Goal: Transaction & Acquisition: Obtain resource

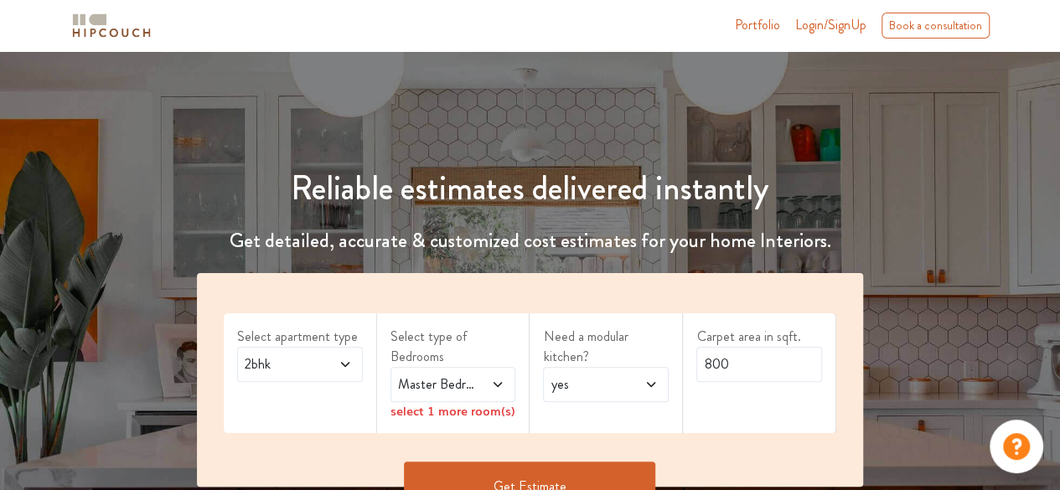
scroll to position [168, 0]
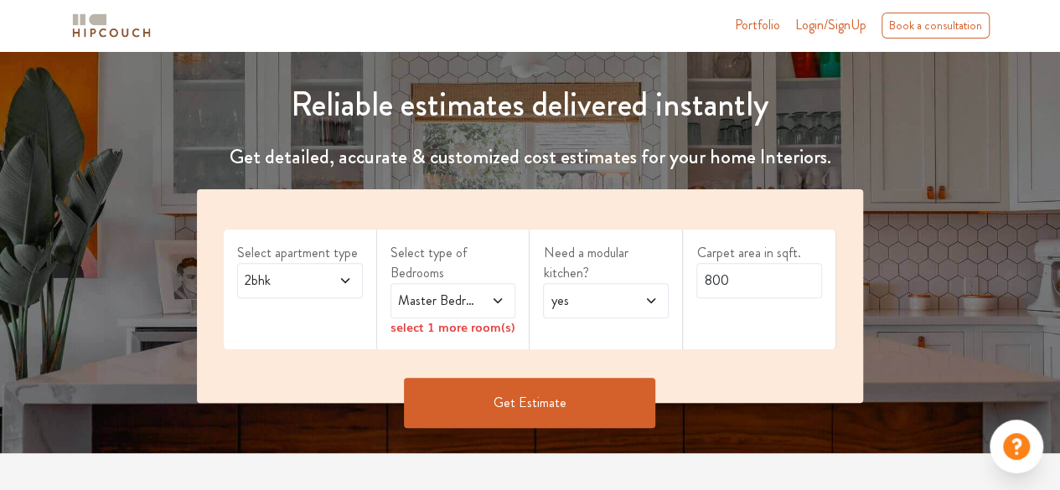
click at [346, 284] on icon at bounding box center [344, 280] width 13 height 13
click at [446, 302] on span "Master Bedroom" at bounding box center [436, 301] width 83 height 20
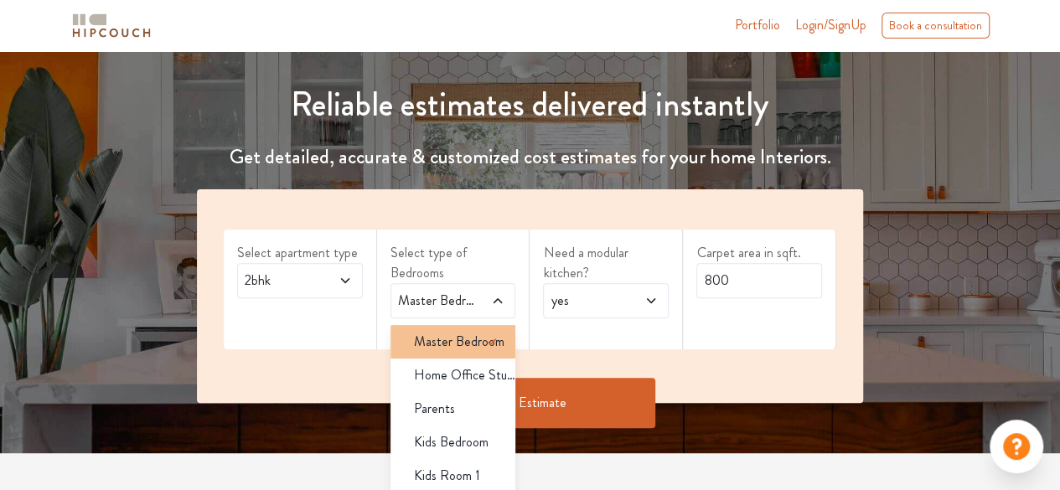
click at [482, 343] on icon at bounding box center [492, 342] width 20 height 20
click at [463, 342] on span "Master Bedroom" at bounding box center [459, 342] width 90 height 20
click at [617, 306] on span "yes" at bounding box center [588, 301] width 83 height 20
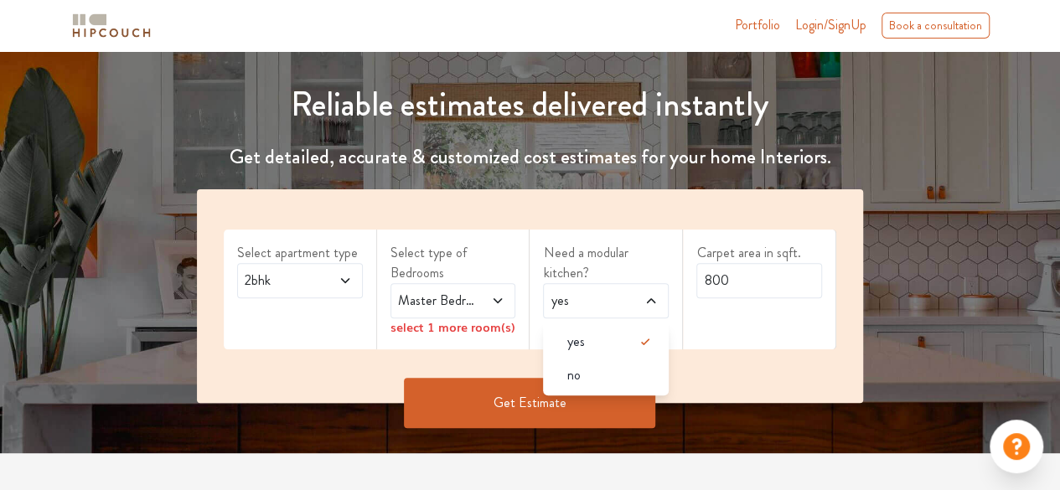
click at [484, 307] on span at bounding box center [492, 301] width 28 height 20
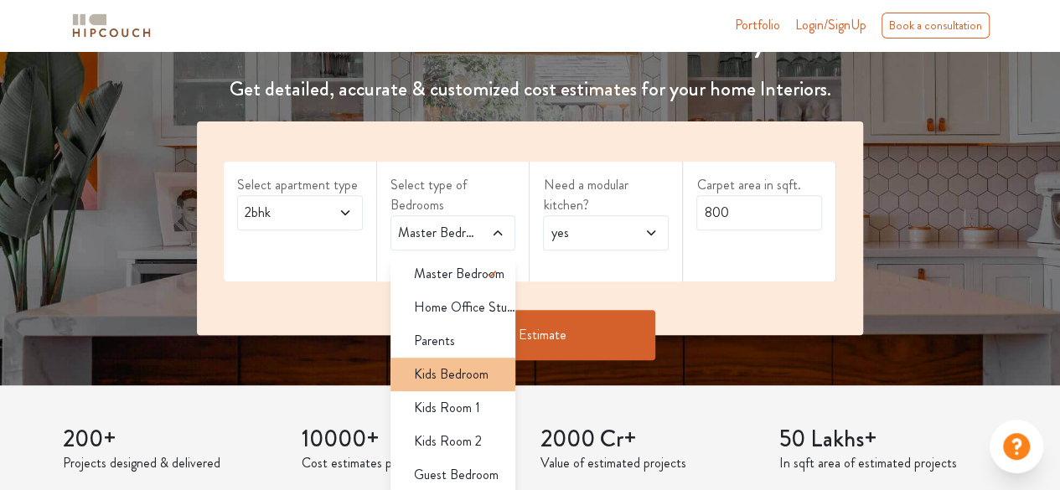
scroll to position [251, 0]
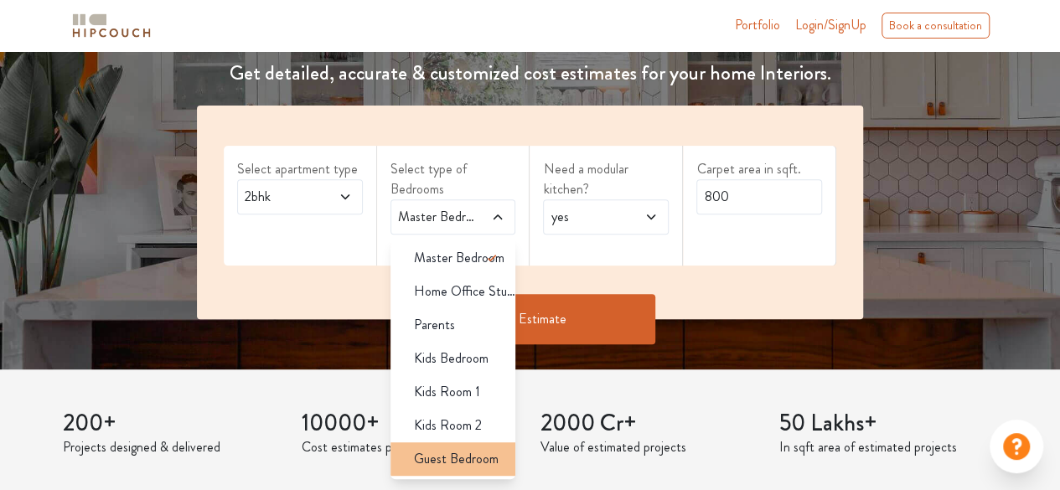
click at [454, 465] on span "Guest Bedroom" at bounding box center [456, 459] width 85 height 20
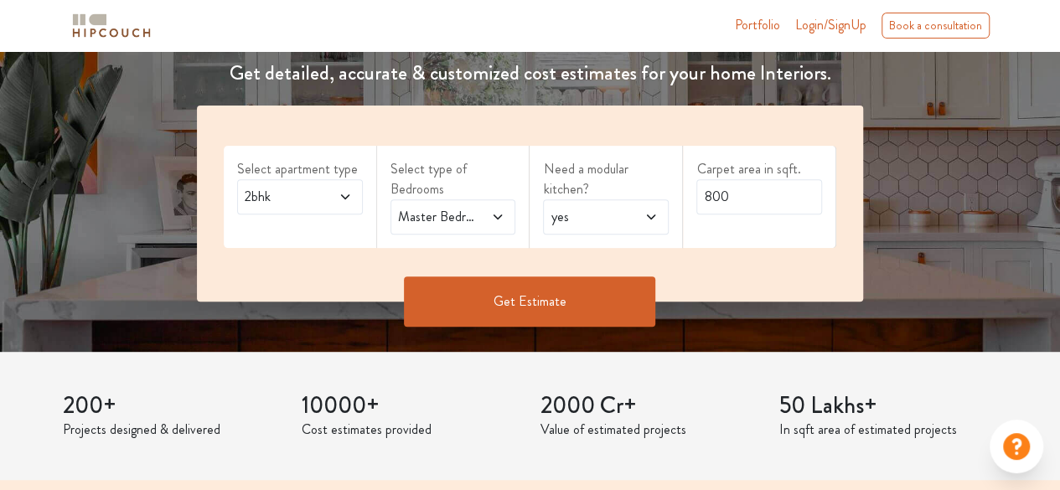
click at [495, 219] on icon at bounding box center [497, 216] width 13 height 13
click at [726, 272] on div "Select apartment type 2bhk Select type of Bedrooms Master Bedroom,Guest Bedroom…" at bounding box center [530, 204] width 666 height 196
click at [647, 215] on icon at bounding box center [650, 216] width 13 height 13
click at [758, 201] on input "800" at bounding box center [759, 196] width 126 height 35
click at [737, 234] on div "Carpet area in sqft. 800" at bounding box center [759, 197] width 153 height 102
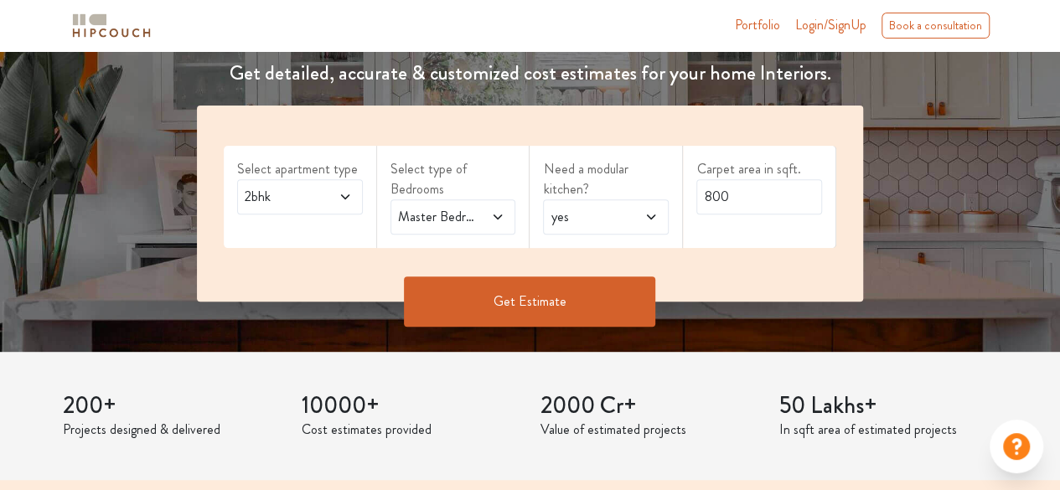
click at [539, 303] on button "Get Estimate" at bounding box center [529, 301] width 251 height 50
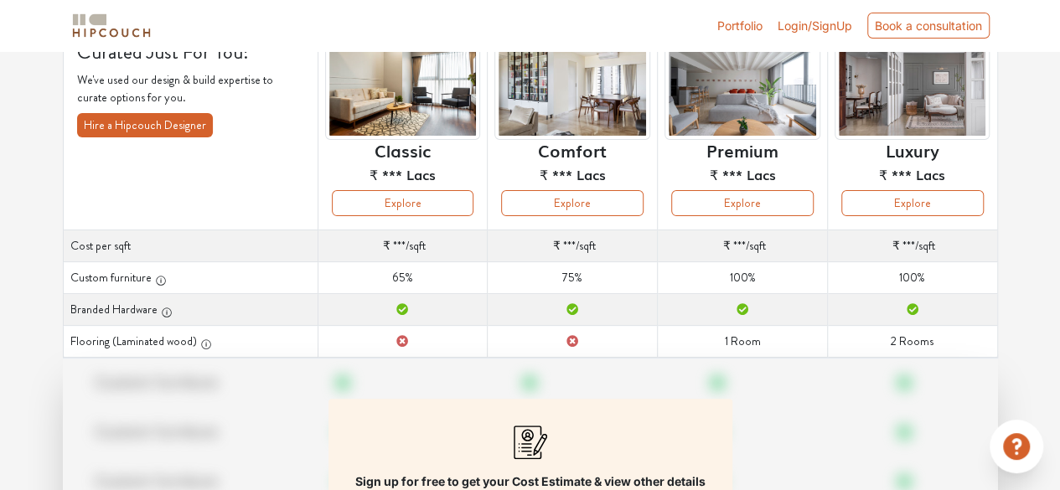
scroll to position [62, 0]
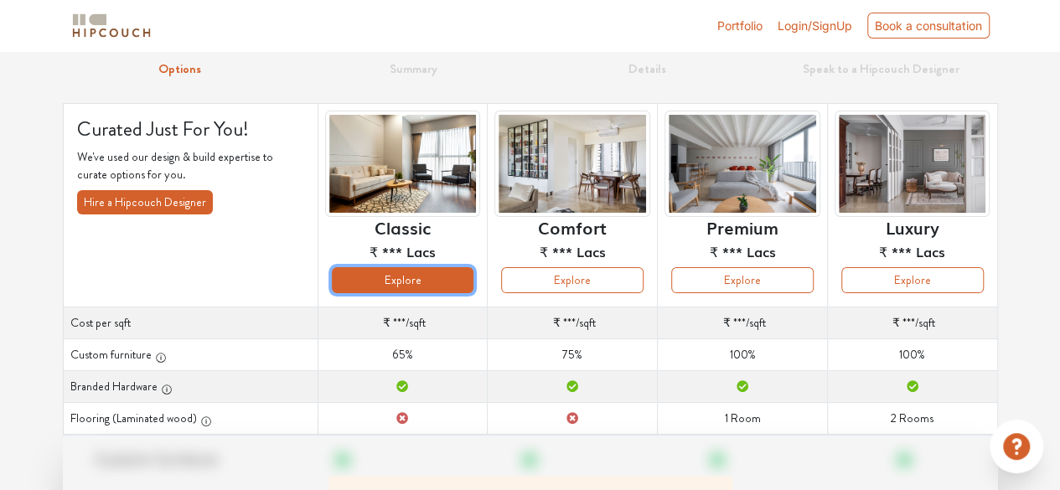
click at [390, 271] on button "Explore" at bounding box center [403, 280] width 142 height 26
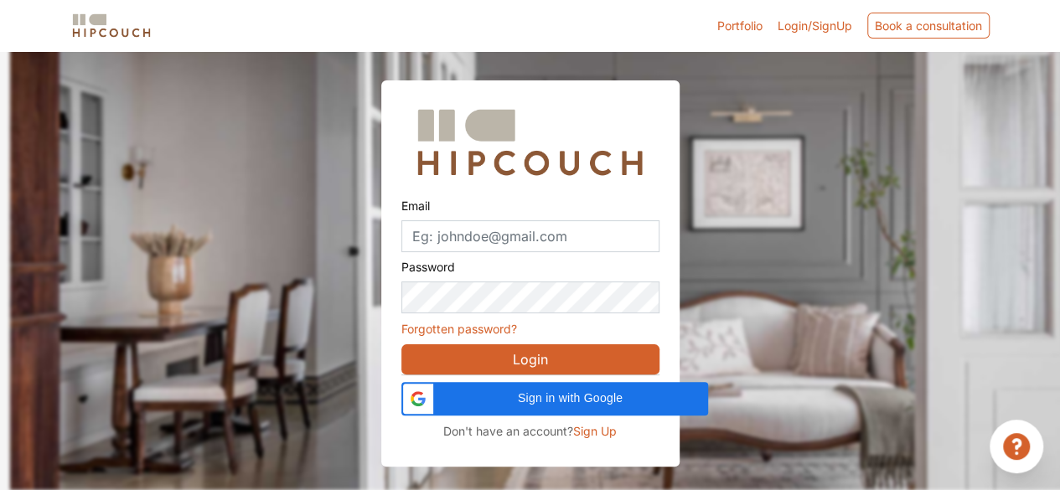
scroll to position [50, 0]
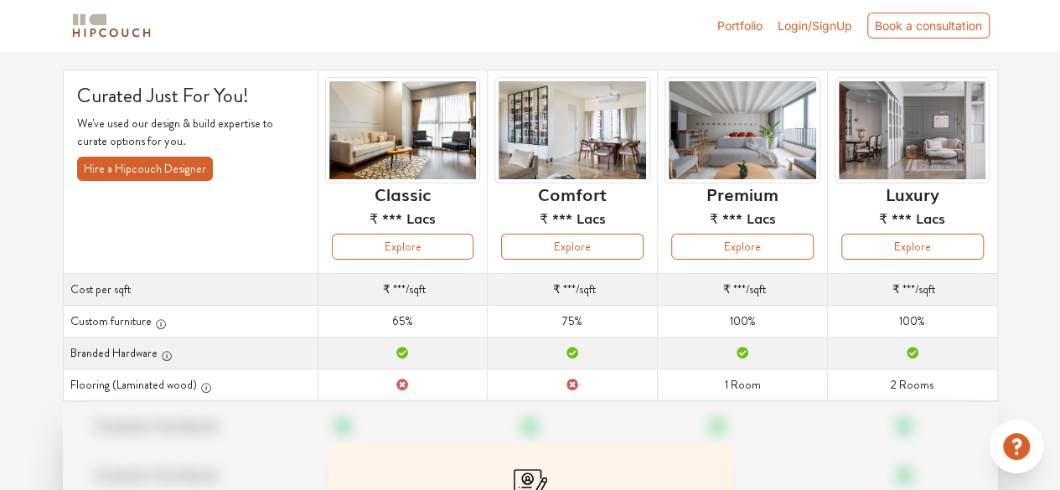
scroll to position [313, 0]
